Goal: Information Seeking & Learning: Check status

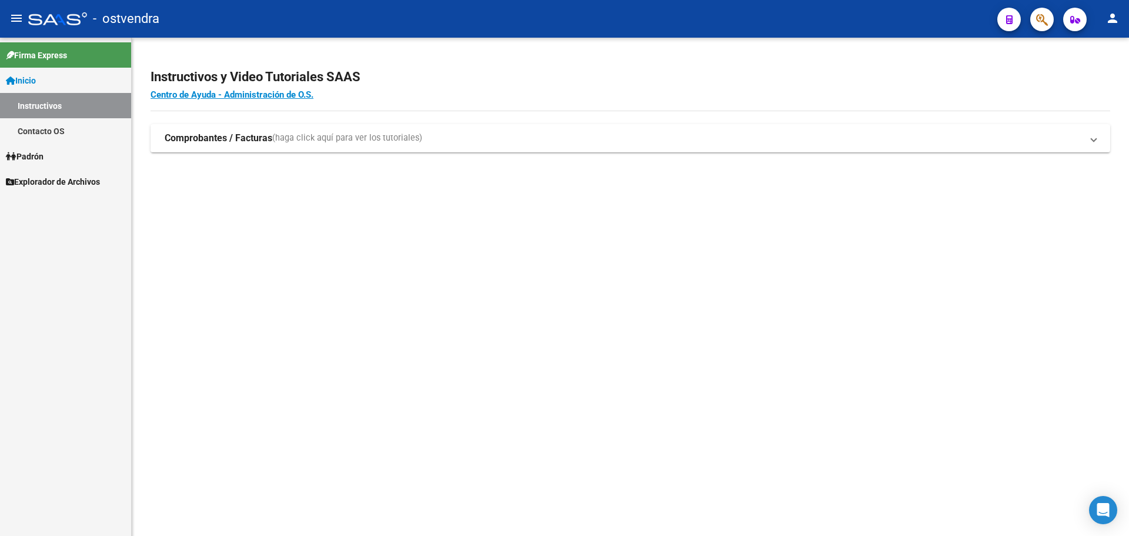
click at [50, 152] on link "Padrón" at bounding box center [65, 155] width 131 height 25
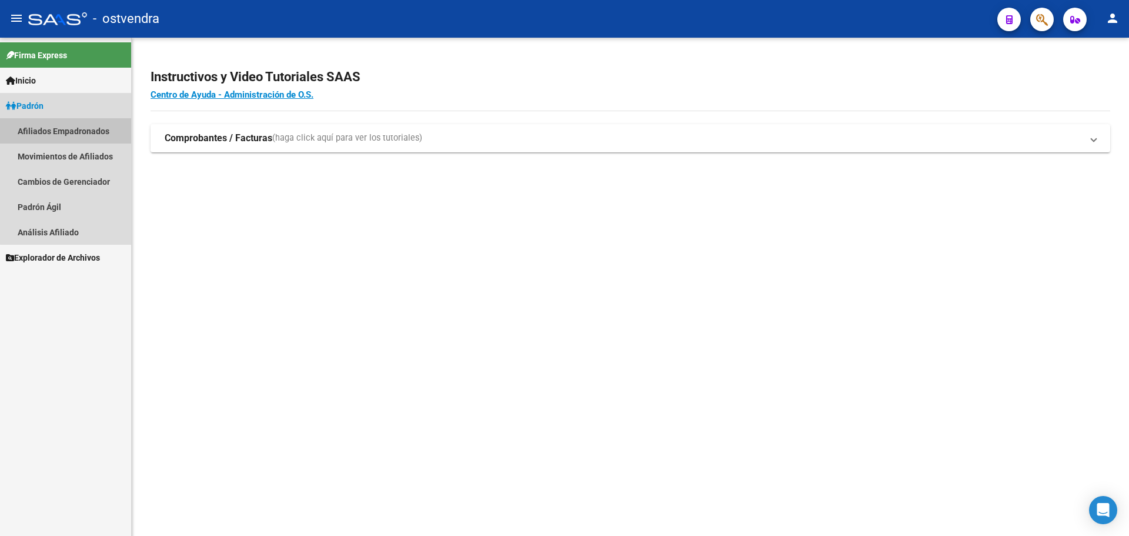
click at [66, 135] on link "Afiliados Empadronados" at bounding box center [65, 130] width 131 height 25
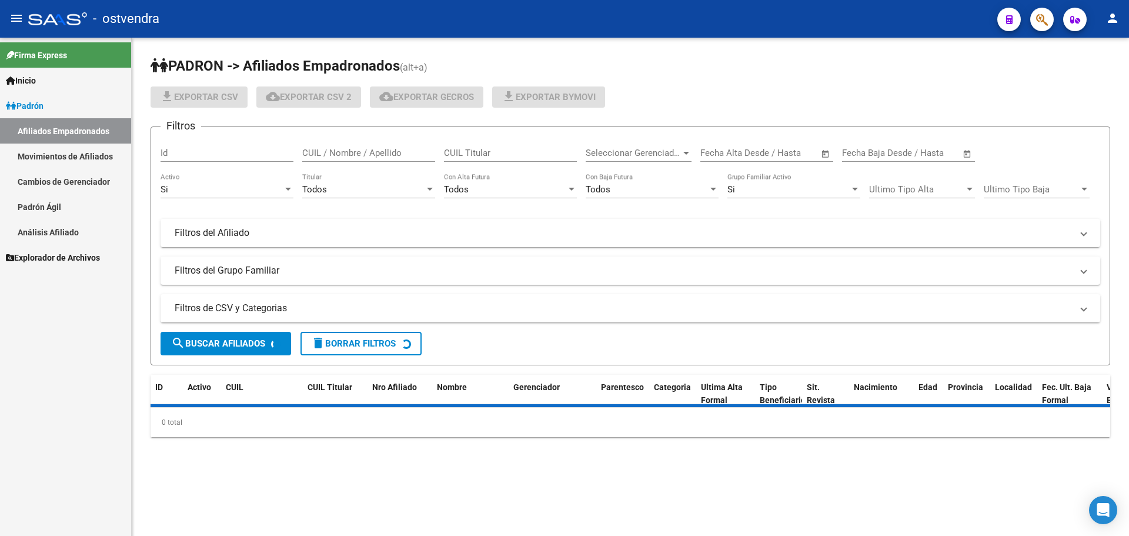
drag, startPoint x: 378, startPoint y: 146, endPoint x: 386, endPoint y: 157, distance: 13.4
click at [378, 149] on div "CUIL / Nombre / Apellido" at bounding box center [368, 148] width 133 height 25
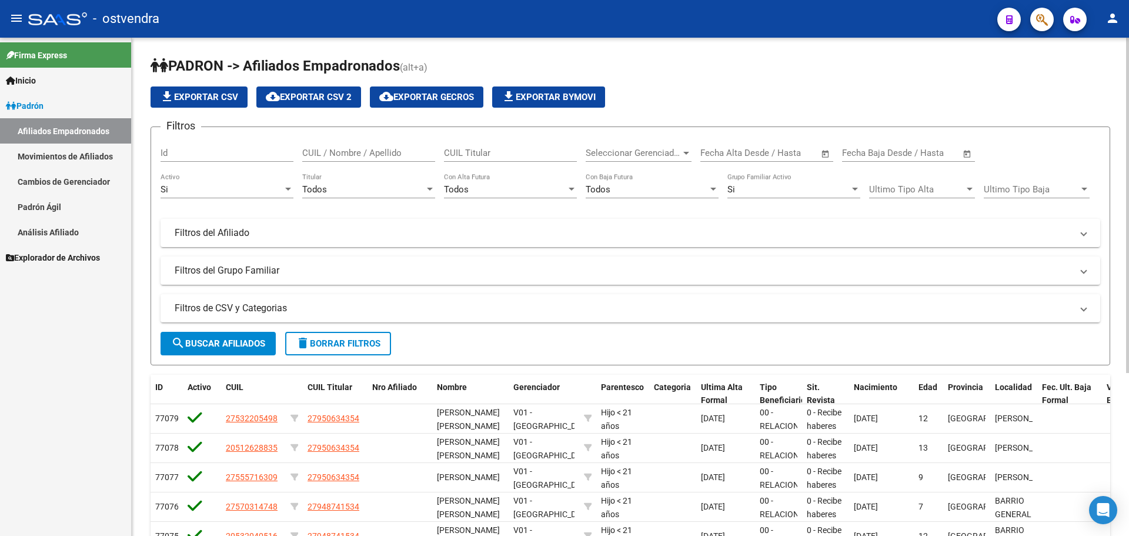
click at [386, 158] on div "CUIL / Nombre / Apellido" at bounding box center [368, 148] width 133 height 25
paste input "95030849"
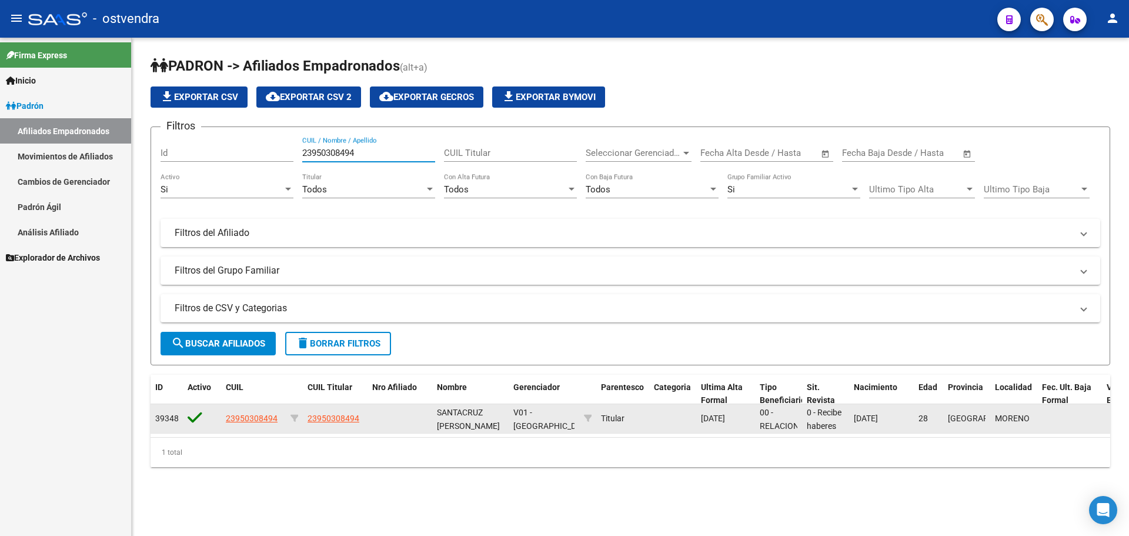
type input "23950308494"
drag, startPoint x: 613, startPoint y: 415, endPoint x: 634, endPoint y: 419, distance: 21.6
click at [633, 415] on div "Titular" at bounding box center [623, 419] width 44 height 14
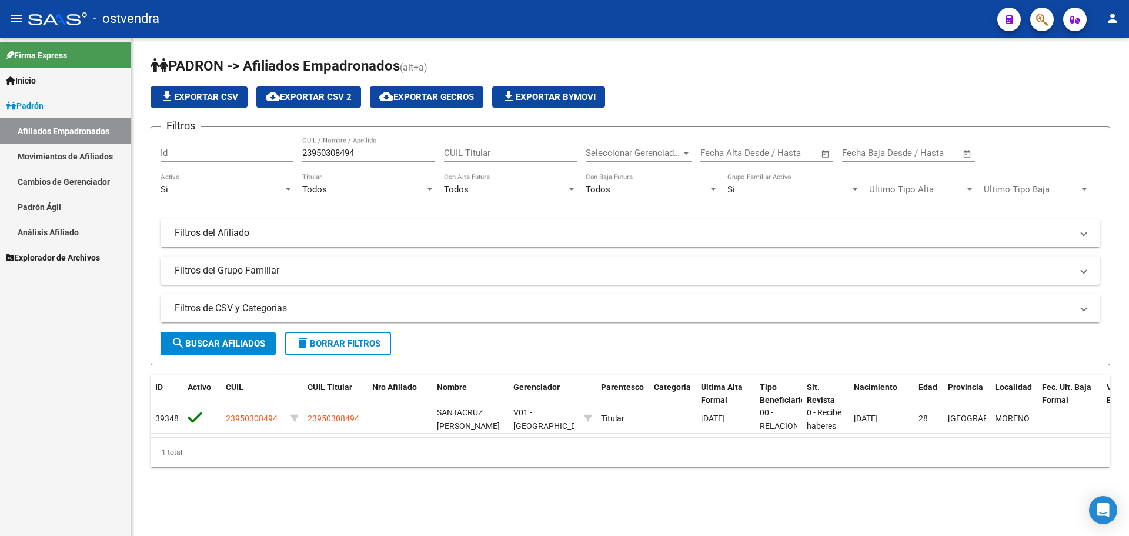
click at [449, 484] on div "[PERSON_NAME] -> Afiliados Empadronados (alt+a) file_download Exportar CSV clou…" at bounding box center [630, 271] width 997 height 467
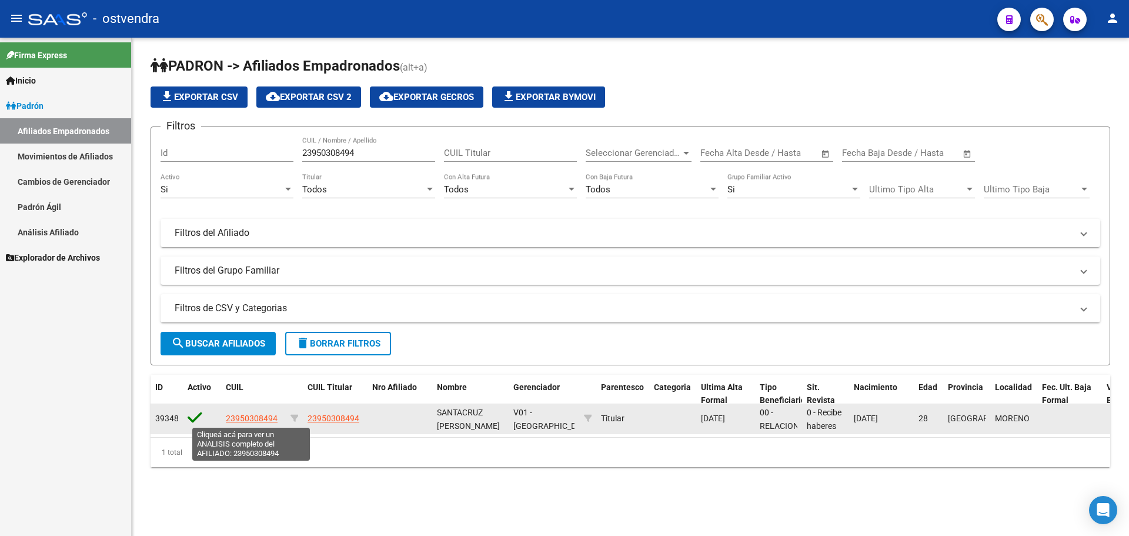
click at [246, 418] on span "23950308494" at bounding box center [252, 417] width 52 height 9
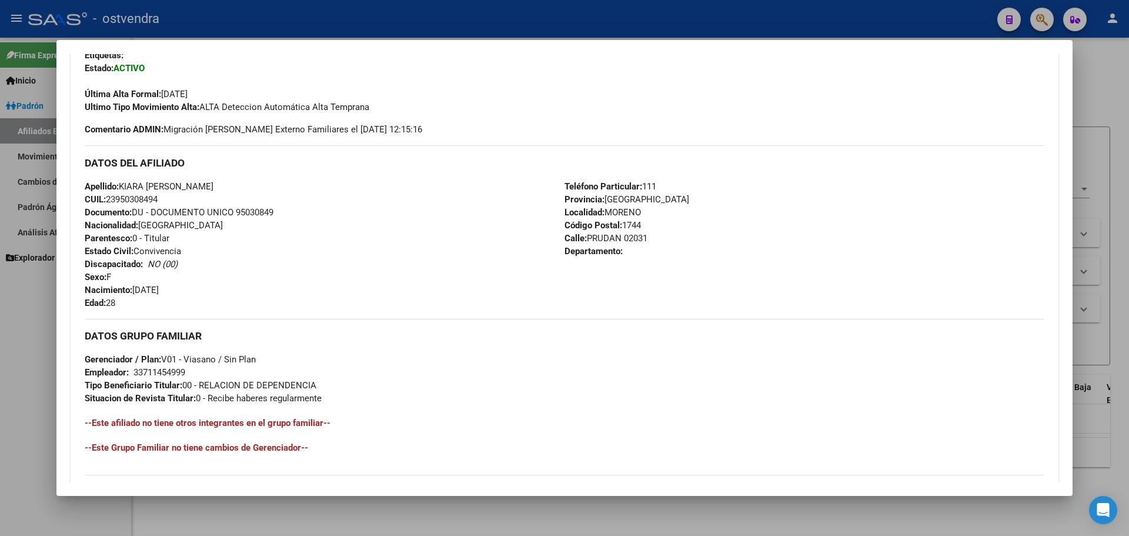
scroll to position [466, 0]
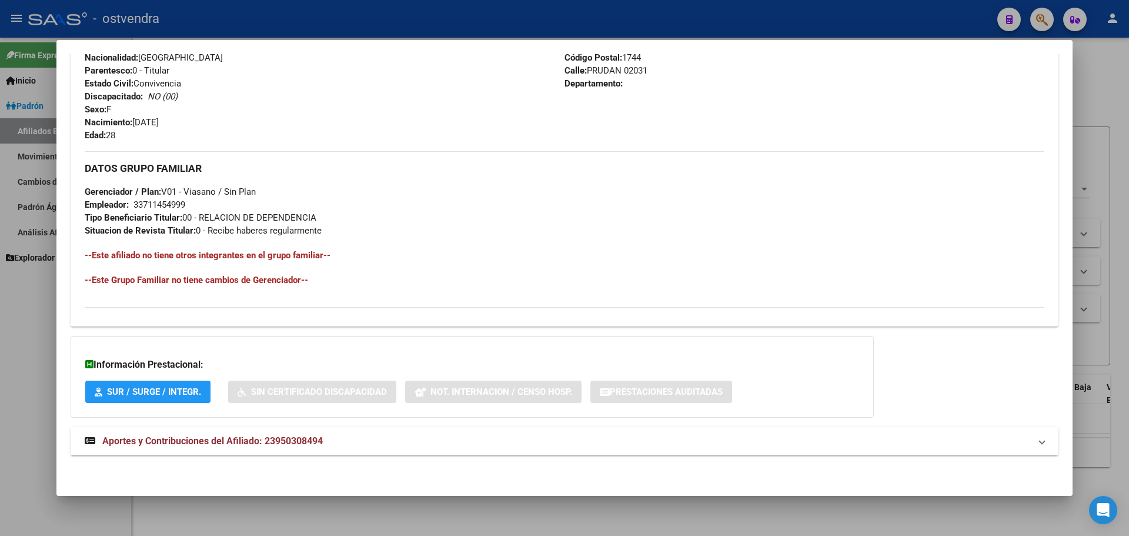
click at [176, 435] on strong "Aportes y Contribuciones del Afiliado: 23950308494" at bounding box center [204, 441] width 238 height 14
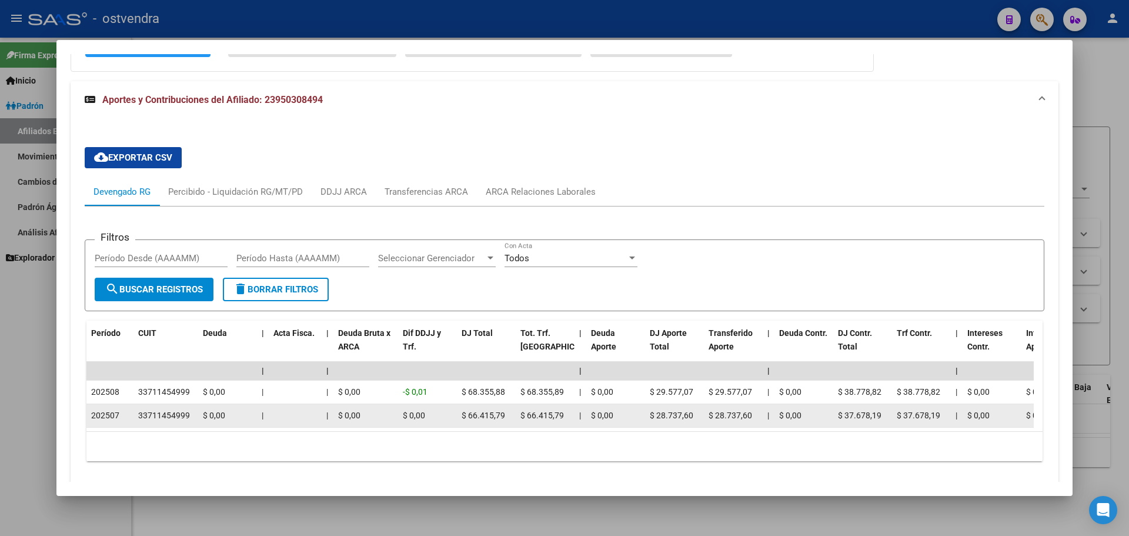
scroll to position [856, 0]
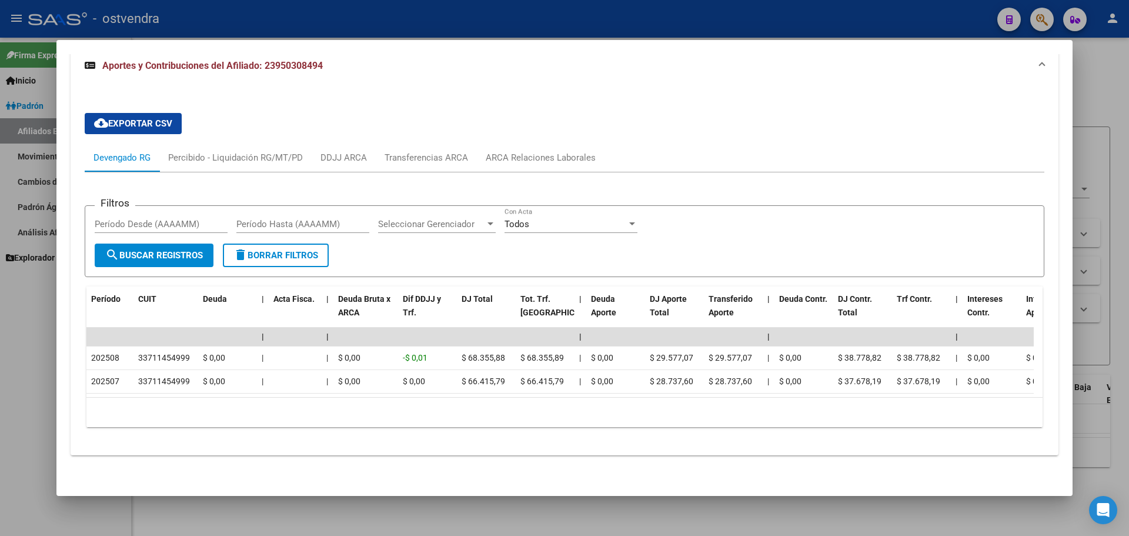
drag, startPoint x: 90, startPoint y: 348, endPoint x: 613, endPoint y: 389, distance: 525.0
click at [613, 389] on datatable-body "| | | | | | | | | | | | | 202508 33711454999 $ 0,00 | | $ 0,00 -$ 0,01 $ 68.355…" at bounding box center [559, 362] width 947 height 69
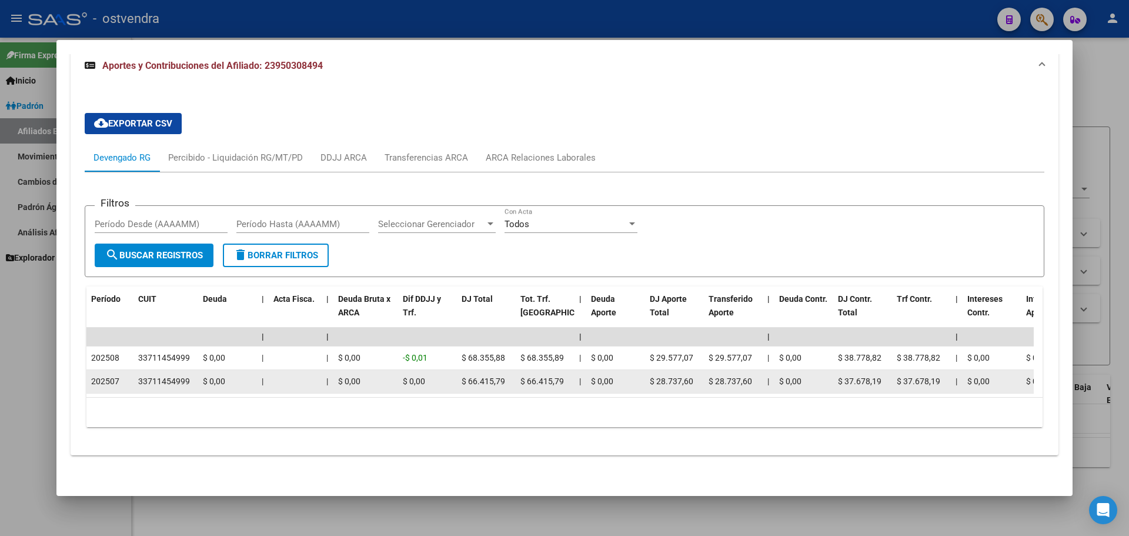
click at [378, 375] on div "$ 0,00" at bounding box center [365, 382] width 55 height 14
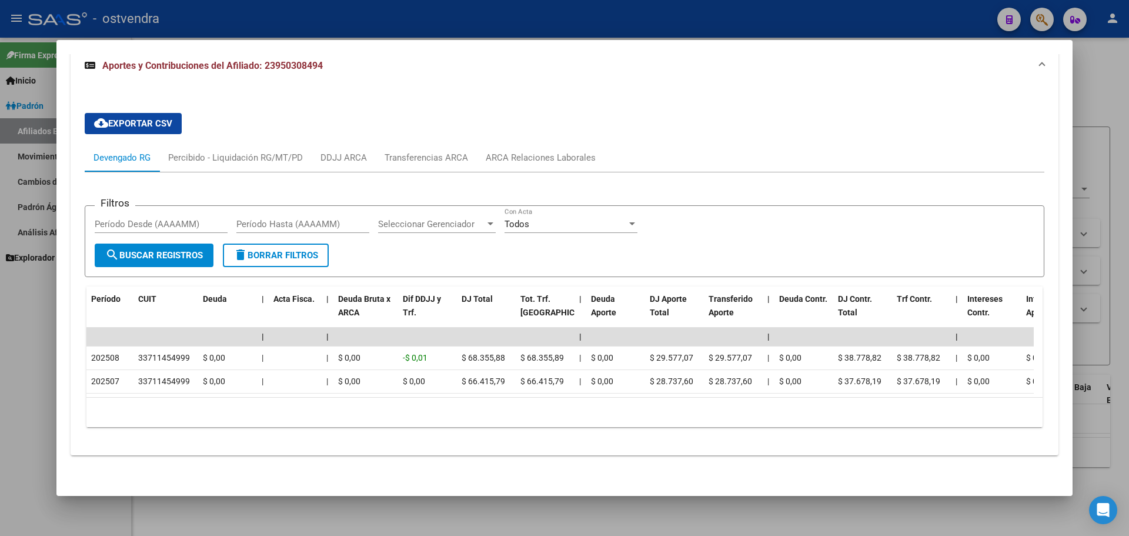
click at [351, 424] on div "10 total 1" at bounding box center [564, 412] width 956 height 29
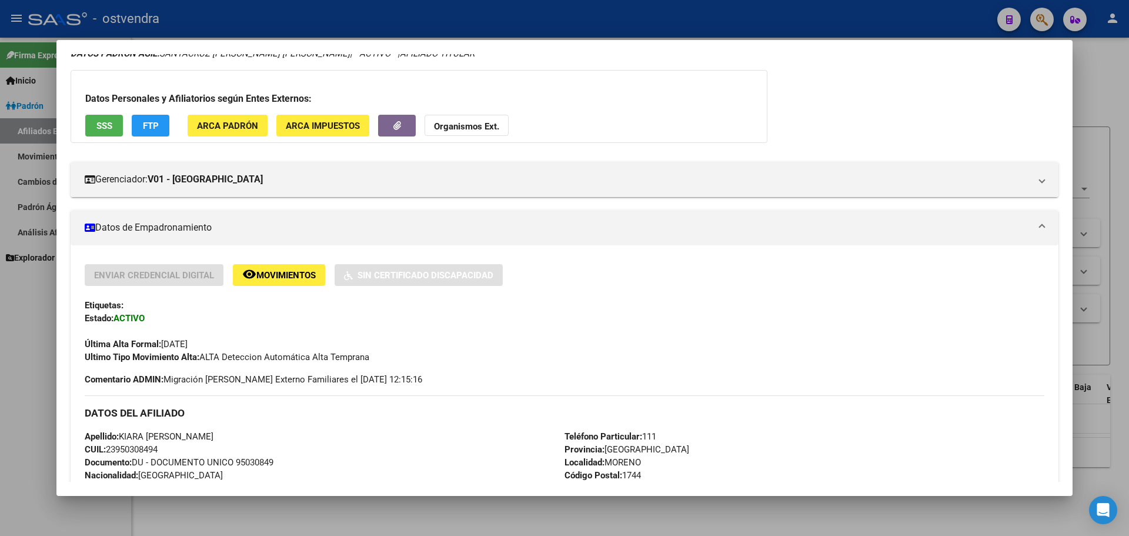
scroll to position [0, 0]
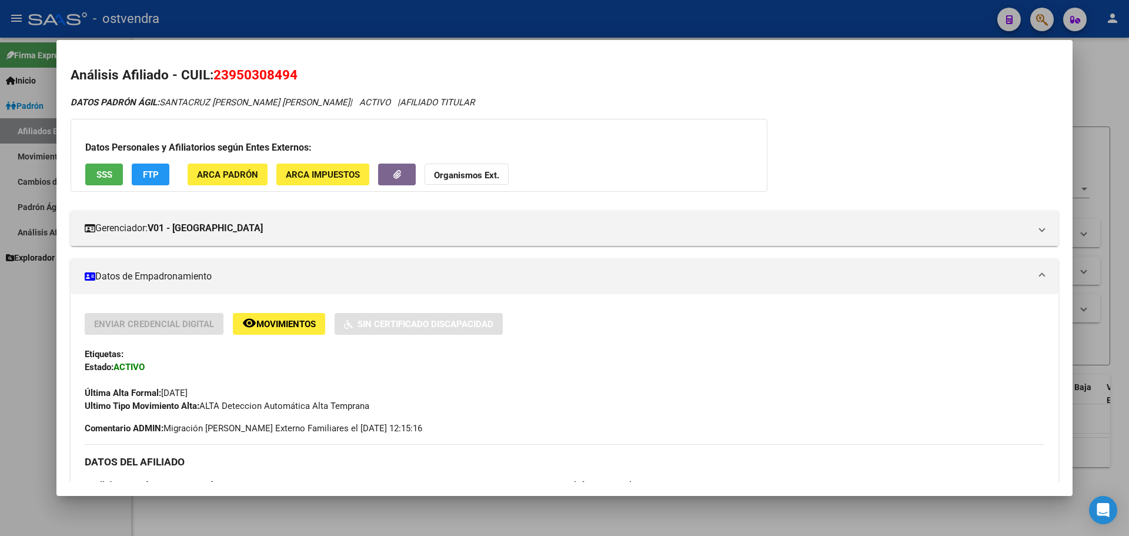
click at [2, 386] on div at bounding box center [564, 268] width 1129 height 536
